Goal: Find specific fact: Find specific fact

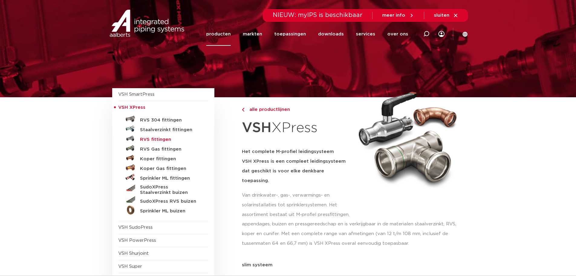
click at [144, 141] on h5 "RVS fittingen" at bounding box center [170, 139] width 60 height 5
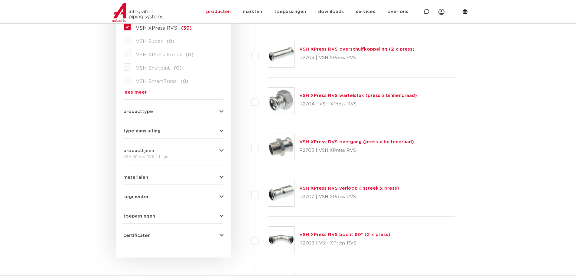
scroll to position [212, 0]
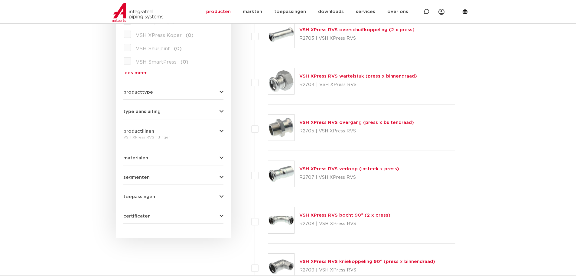
click at [306, 121] on link "VSH XPress RVS overgang (press x buitendraad)" at bounding box center [356, 122] width 115 height 5
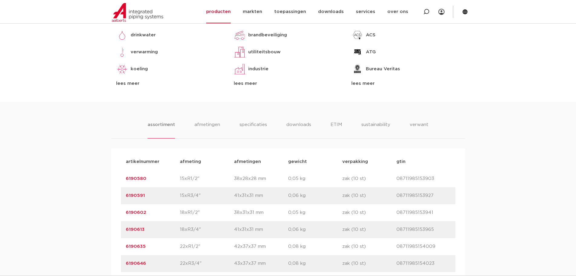
scroll to position [333, 0]
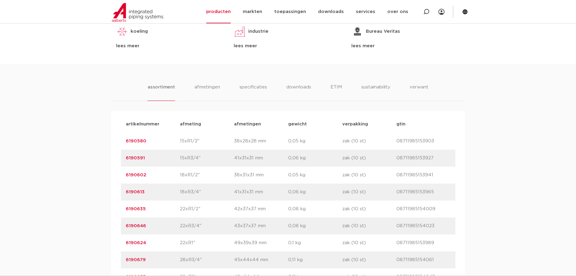
drag, startPoint x: 168, startPoint y: 210, endPoint x: 116, endPoint y: 210, distance: 52.9
copy link "6190635"
